Goal: Task Accomplishment & Management: Complete application form

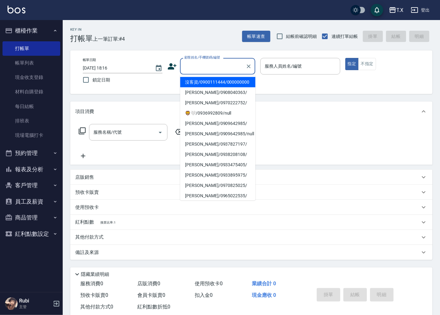
click at [205, 65] on input "顧客姓名/手機號碼/編號" at bounding box center [213, 66] width 60 height 11
click at [211, 81] on li "沒客資/0900111444/000000000" at bounding box center [217, 82] width 75 height 10
type input "沒客資/0900111444/000000000"
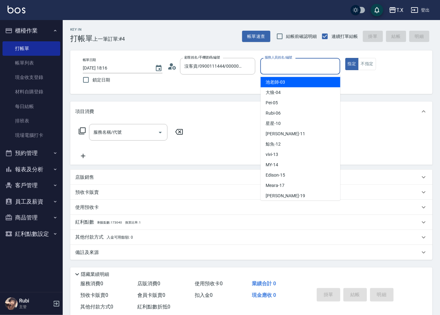
click at [306, 68] on input "服務人員姓名/編號" at bounding box center [300, 66] width 74 height 11
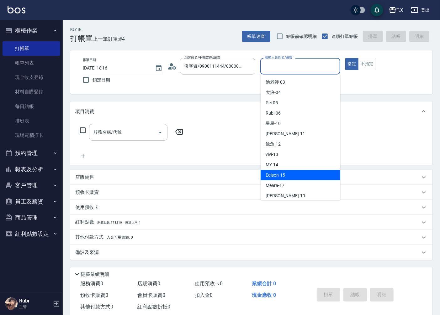
click at [283, 179] on div "Edison -15" at bounding box center [300, 175] width 80 height 10
type input "Edison-15"
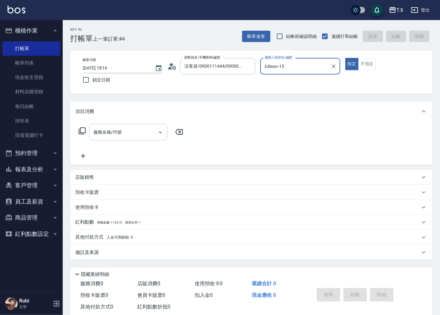
click at [125, 135] on input "服務名稱/代號" at bounding box center [123, 132] width 63 height 11
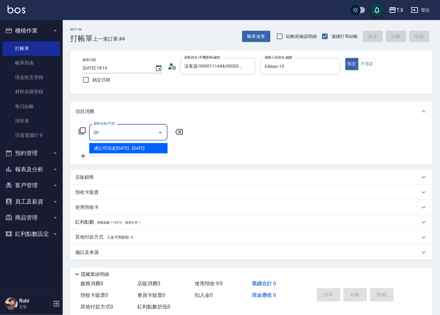
type input "201"
type input "20"
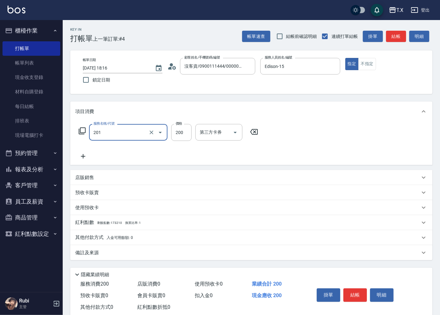
type input "洗髮(201)"
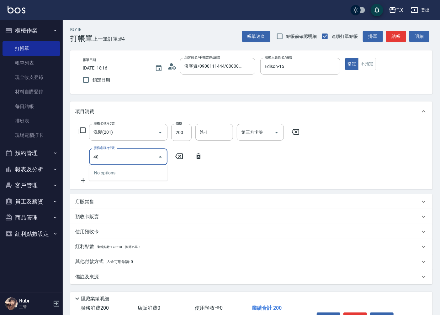
type input "401"
type input "40"
type input "剪髮(401)"
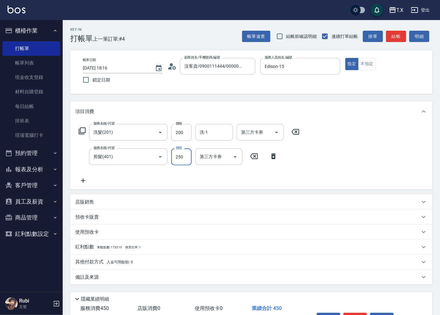
type input "3"
type input "20"
type input "300"
type input "50"
type input "300"
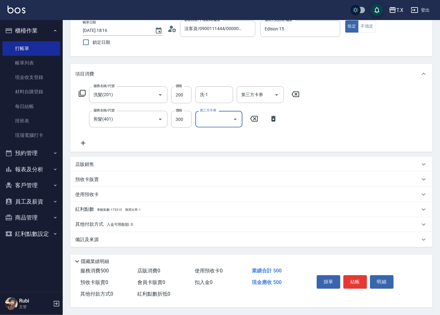
scroll to position [39, 0]
click at [358, 277] on button "結帳" at bounding box center [355, 281] width 24 height 13
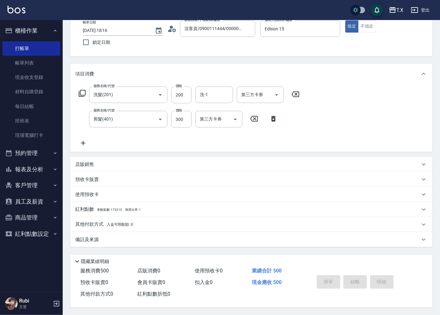
type input "[DATE] 19:31"
type input "0"
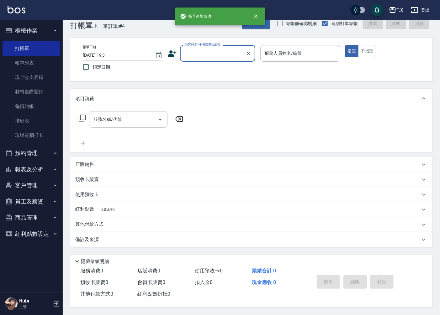
scroll to position [0, 0]
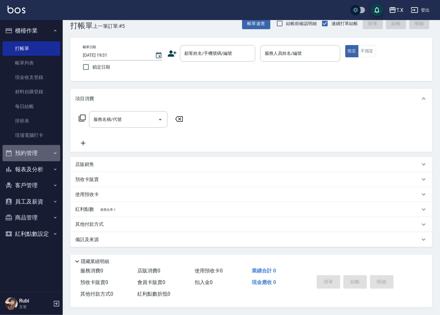
click at [51, 155] on button "預約管理" at bounding box center [32, 153] width 58 height 16
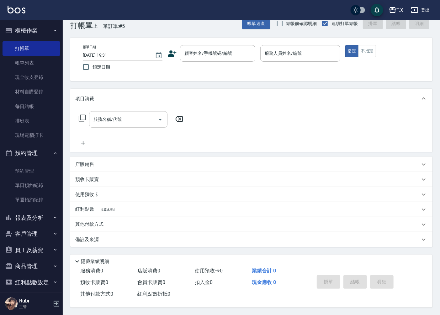
click at [54, 217] on icon "button" at bounding box center [55, 218] width 3 height 2
click at [209, 47] on div "顧客姓名/手機號碼/編號 顧客姓名/手機號碼/編號" at bounding box center [217, 53] width 75 height 17
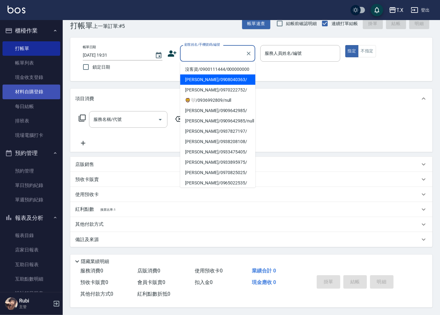
click at [29, 93] on link "材料自購登錄" at bounding box center [32, 92] width 58 height 14
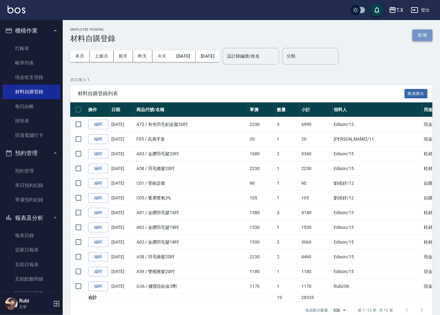
click at [422, 36] on button "新增" at bounding box center [422, 35] width 20 height 12
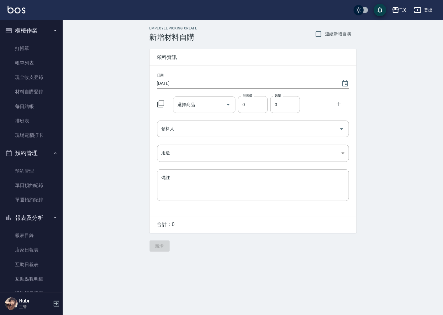
click at [185, 99] on input "選擇商品" at bounding box center [199, 104] width 47 height 11
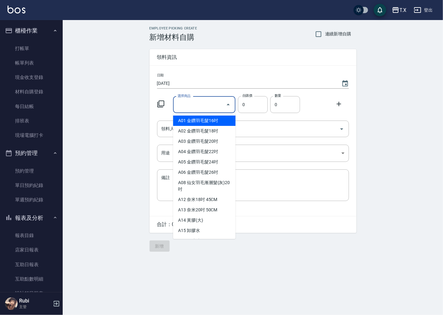
click at [189, 120] on li "A01 金鑽羽毛髮16吋" at bounding box center [204, 121] width 62 height 10
type input "金鑽羽毛髮16吋"
type input "1380"
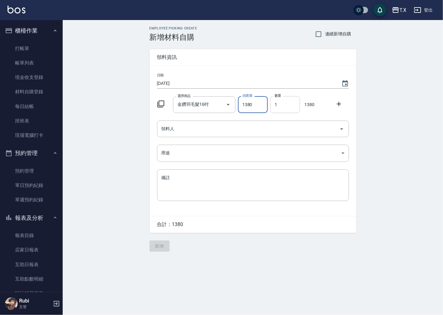
click at [293, 109] on input "1" at bounding box center [285, 104] width 30 height 17
drag, startPoint x: 290, startPoint y: 108, endPoint x: 274, endPoint y: 104, distance: 17.0
click at [274, 104] on input "1" at bounding box center [285, 104] width 30 height 17
click at [188, 135] on div "領料人" at bounding box center [253, 129] width 192 height 17
type input "4"
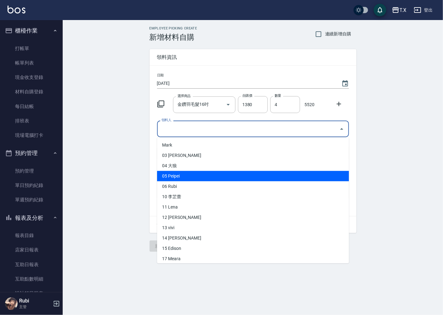
click at [190, 178] on li "05 Peipei" at bounding box center [253, 176] width 192 height 10
type input "Peipei"
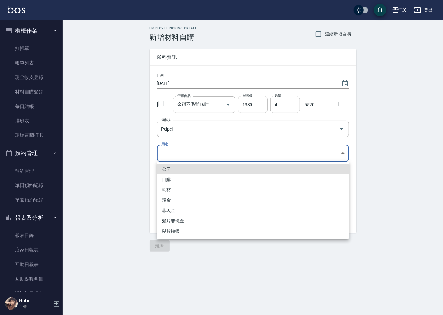
click at [177, 152] on body "T.X 登出 櫃檯作業 打帳單 帳單列表 現金收支登錄 材料自購登錄 每日結帳 排班表 現場電腦打卡 預約管理 預約管理 單日預約紀錄 單週預約紀錄 報表及分…" at bounding box center [221, 157] width 443 height 315
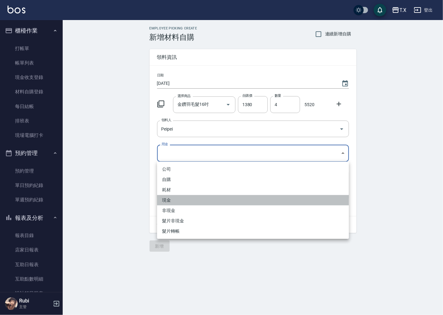
click at [175, 198] on li "現金" at bounding box center [253, 200] width 192 height 10
type input "現金"
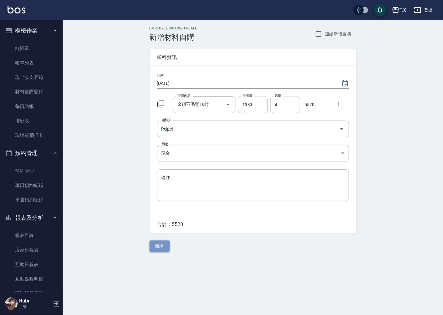
click at [159, 243] on button "新增" at bounding box center [159, 247] width 20 height 12
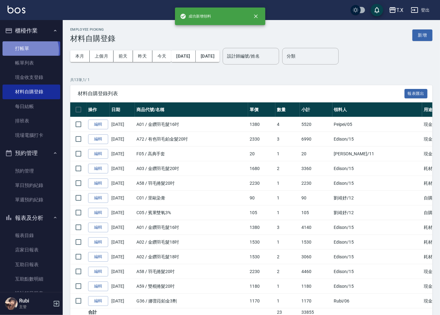
click at [27, 50] on link "打帳單" at bounding box center [32, 48] width 58 height 14
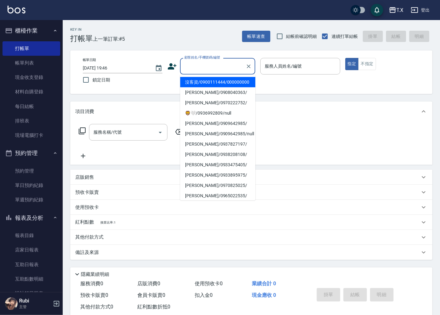
click at [217, 67] on input "顧客姓名/手機號碼/編號" at bounding box center [213, 66] width 60 height 11
click at [217, 81] on li "沒客資/0900111444/000000000" at bounding box center [217, 82] width 75 height 10
type input "沒客資/0900111444/000000000"
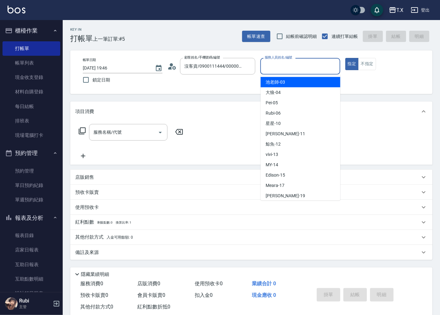
click at [273, 67] on input "服務人員姓名/編號" at bounding box center [300, 66] width 74 height 11
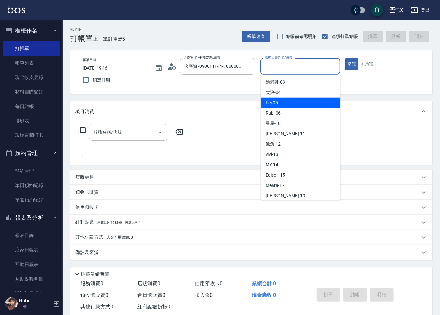
click at [292, 106] on div "Pei -05" at bounding box center [300, 103] width 80 height 10
type input "Pei-05"
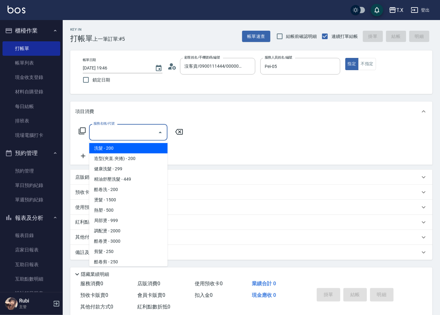
click at [133, 129] on input "服務名稱/代號" at bounding box center [123, 132] width 63 height 11
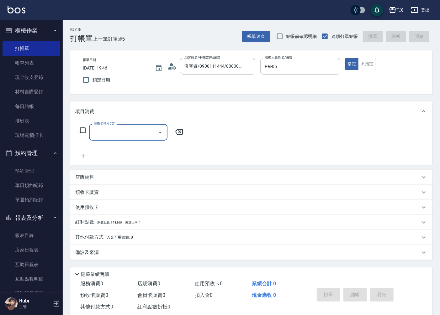
click at [137, 132] on input "服務名稱/代號" at bounding box center [123, 132] width 63 height 11
type input "r"
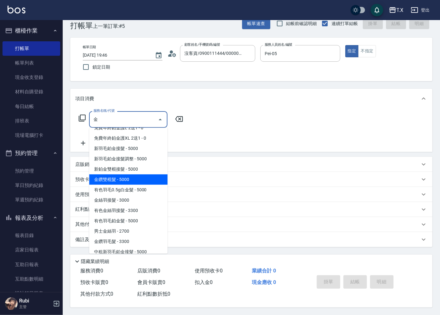
scroll to position [104, 0]
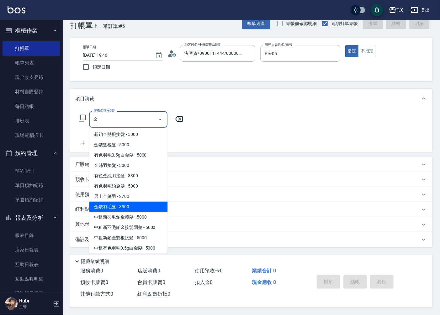
click at [115, 109] on span "免費年終鉑金護XL 2送1 - 0" at bounding box center [128, 103] width 78 height 10
type input "免費年終鉑金護XL 2送1(642)"
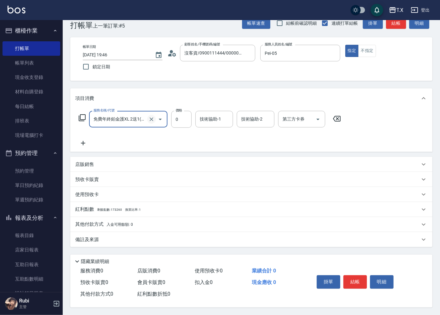
click at [152, 116] on icon "Clear" at bounding box center [151, 119] width 6 height 6
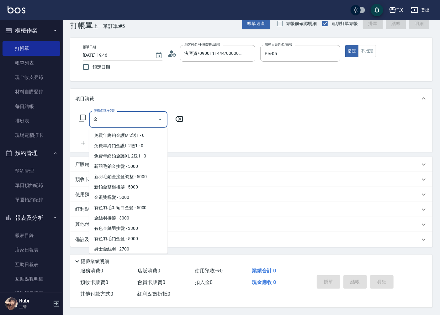
scroll to position [62, 0]
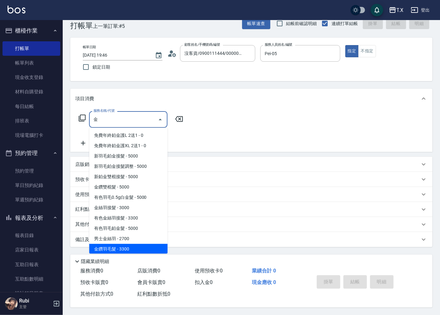
type input "金鑽羽毛髮(719)"
type input "330"
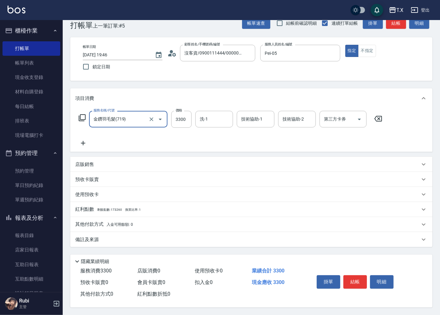
type input "金鑽羽毛髮(719)"
type input "1"
type input "0"
type input "109"
type input "100"
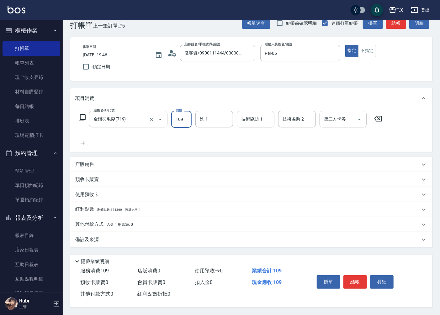
type input "1098"
type input "1090"
type input "10980"
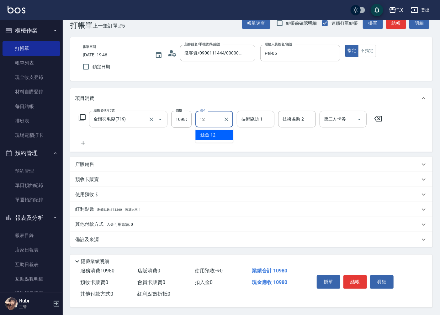
click at [213, 134] on span "鯨魚 -12" at bounding box center [207, 135] width 15 height 7
type input "鯨魚-12"
click at [354, 278] on button "結帳" at bounding box center [355, 281] width 24 height 13
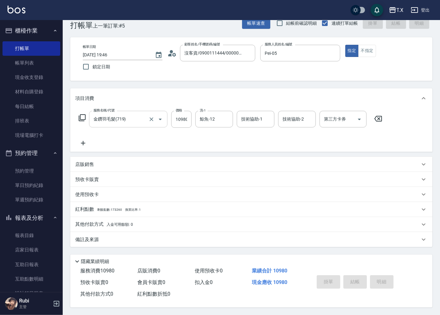
type input "[DATE] 19:47"
type input "0"
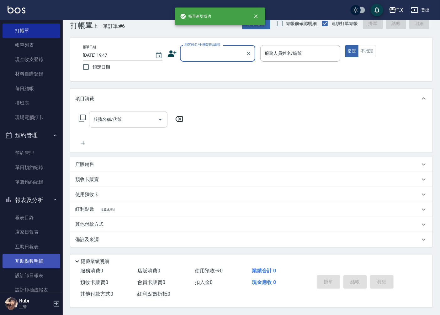
scroll to position [35, 0]
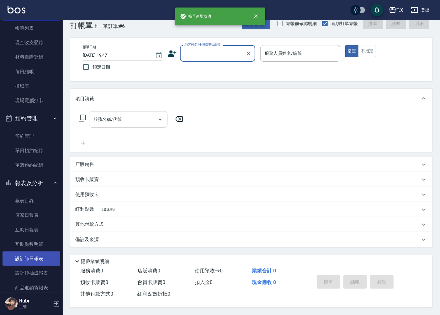
click at [44, 261] on link "設計師日報表" at bounding box center [32, 259] width 58 height 14
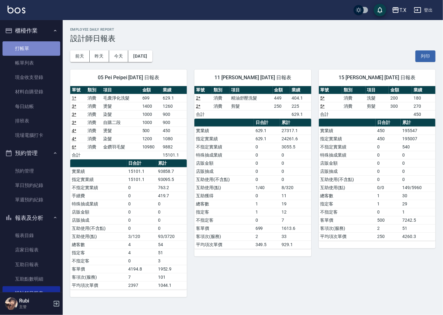
click at [47, 54] on link "打帳單" at bounding box center [32, 48] width 58 height 14
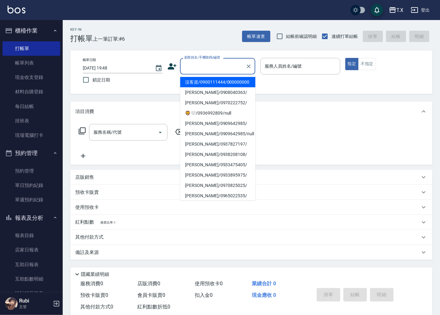
click at [193, 69] on input "顧客姓名/手機號碼/編號" at bounding box center [213, 66] width 60 height 11
click at [234, 87] on li "沒客資/0900111444/000000000" at bounding box center [217, 82] width 75 height 10
type input "沒客資/0900111444/000000000"
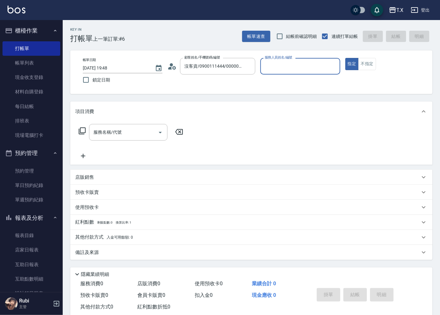
click at [301, 70] on input "服務人員姓名/編號" at bounding box center [300, 66] width 74 height 11
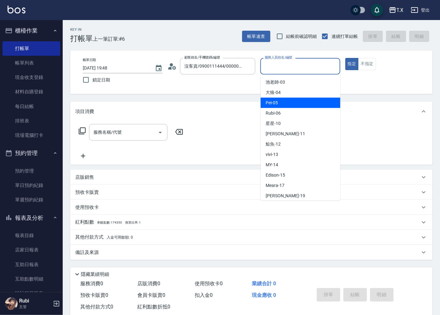
click at [288, 98] on div "Pei -05" at bounding box center [300, 103] width 80 height 10
type input "Pei-05"
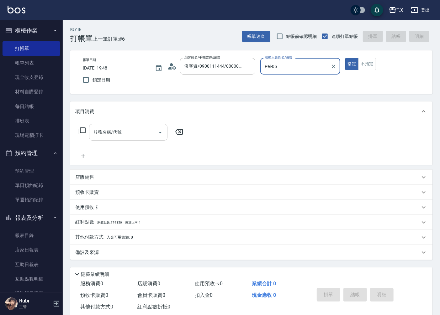
click at [127, 130] on input "服務名稱/代號" at bounding box center [123, 132] width 63 height 11
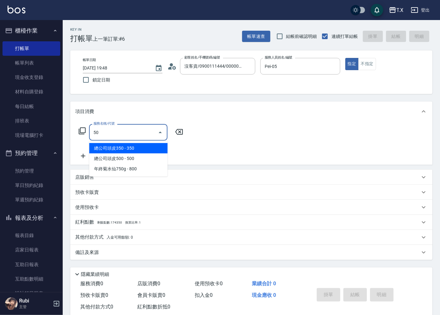
type input "501"
type input "100"
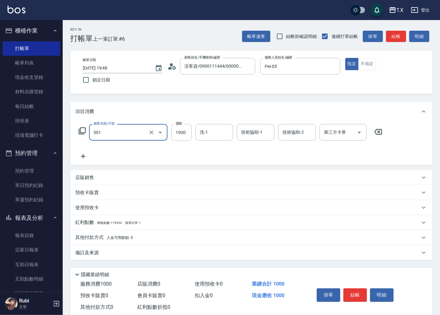
type input "染髮(501)"
type input "1"
type input "0"
type input "12"
type input "10"
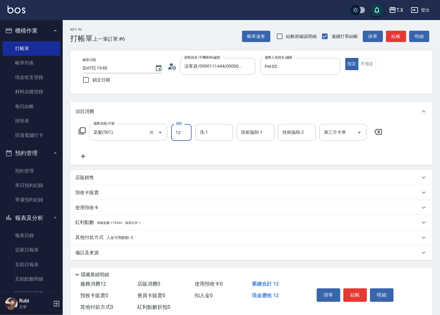
type input "120"
type input "1200"
type input "鯨魚-12"
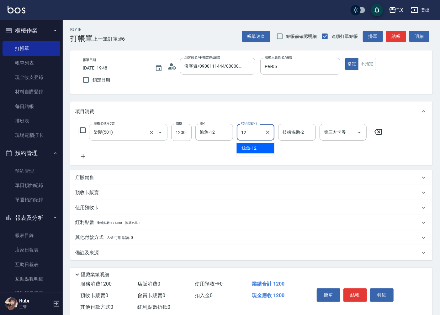
type input "鯨魚-12"
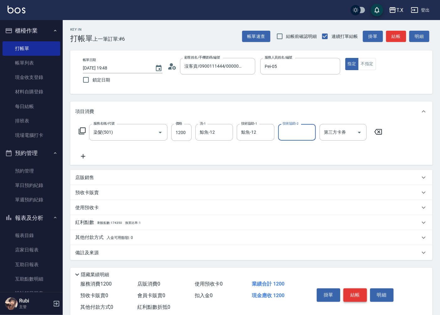
click at [356, 293] on button "結帳" at bounding box center [355, 295] width 24 height 13
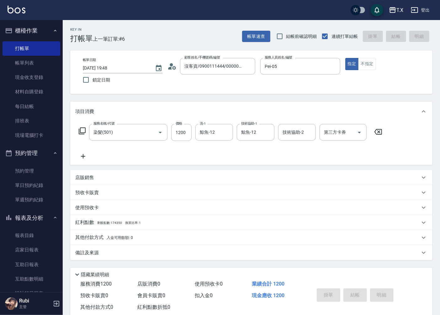
type input "[DATE] 20:09"
type input "0"
